Goal: Task Accomplishment & Management: Manage account settings

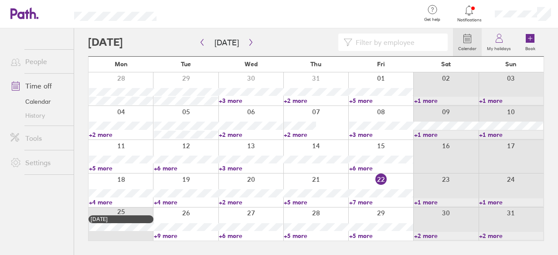
click at [365, 201] on link "+7 more" at bounding box center [381, 202] width 64 height 8
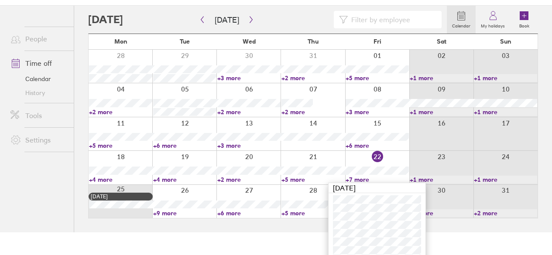
scroll to position [35, 0]
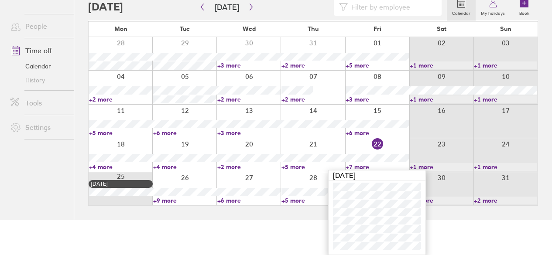
click at [460, 220] on html "Get help FAQs Contact us Notifications My profile Sign out People Time off Cale…" at bounding box center [276, 92] width 552 height 255
click at [460, 205] on div at bounding box center [441, 188] width 64 height 33
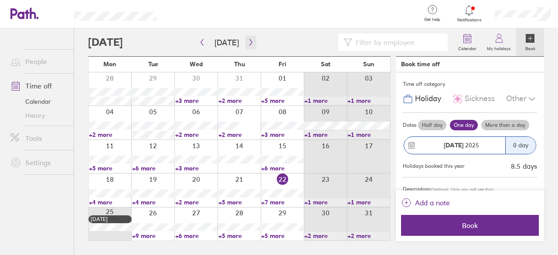
click at [248, 43] on icon "button" at bounding box center [251, 42] width 7 height 7
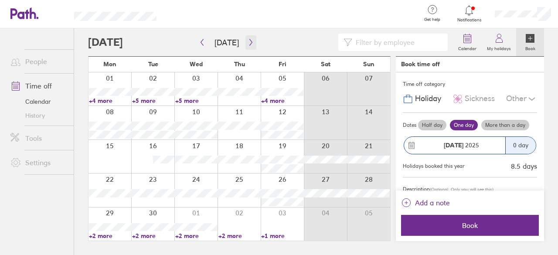
click at [251, 44] on icon "button" at bounding box center [251, 42] width 7 height 7
